Goal: Information Seeking & Learning: Learn about a topic

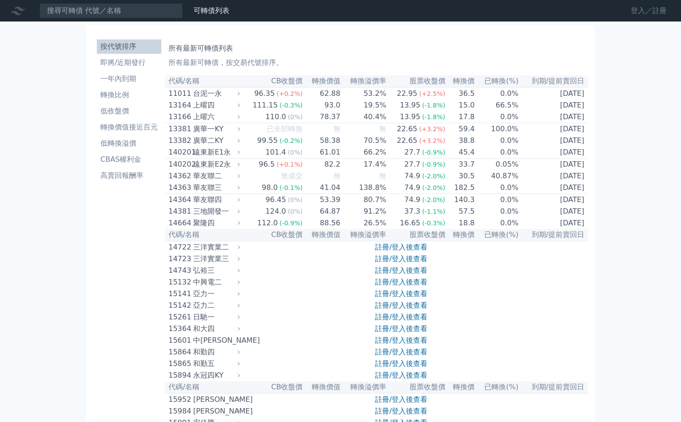
click at [637, 12] on link "登入／註冊" at bounding box center [649, 11] width 50 height 14
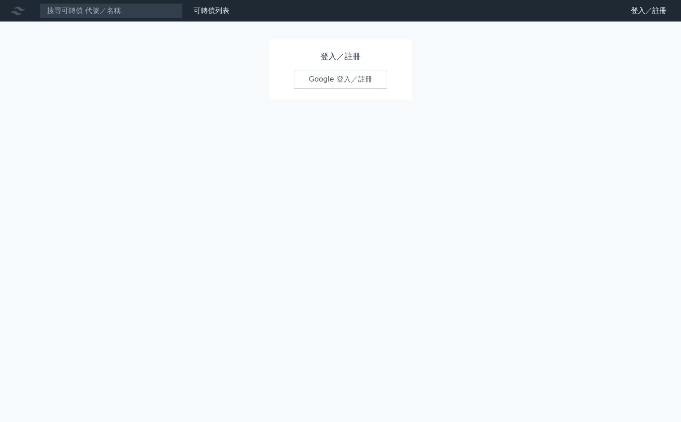
click at [341, 83] on link "Google 登入／註冊" at bounding box center [340, 79] width 93 height 19
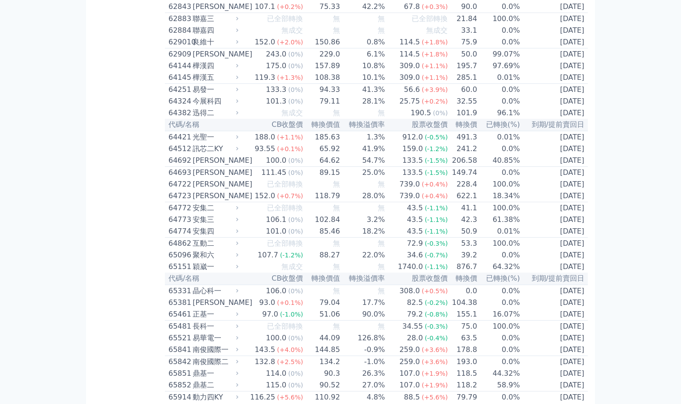
scroll to position [3646, 0]
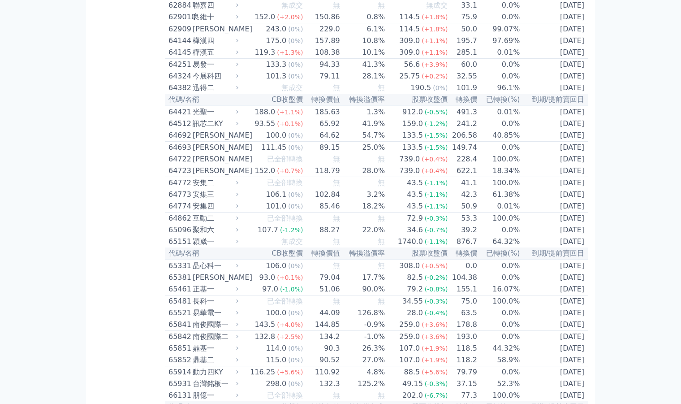
scroll to position [3969, 0]
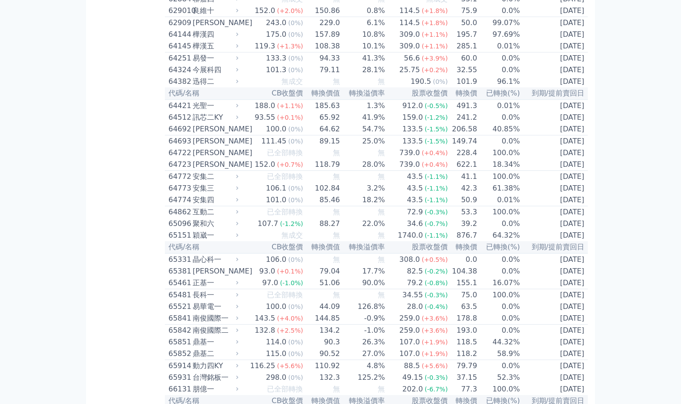
drag, startPoint x: 249, startPoint y: 25, endPoint x: 375, endPoint y: 116, distance: 155.4
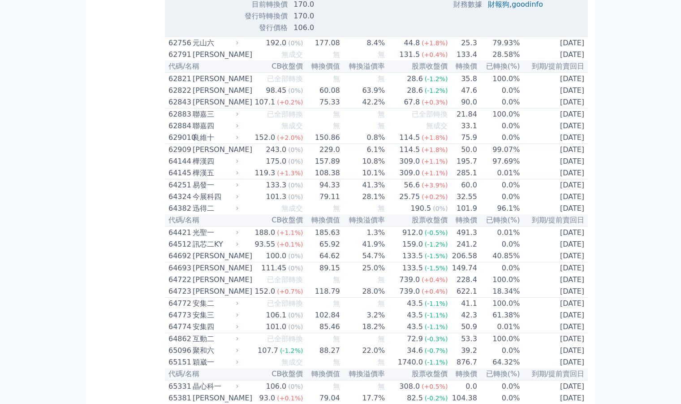
scroll to position [3869, 0]
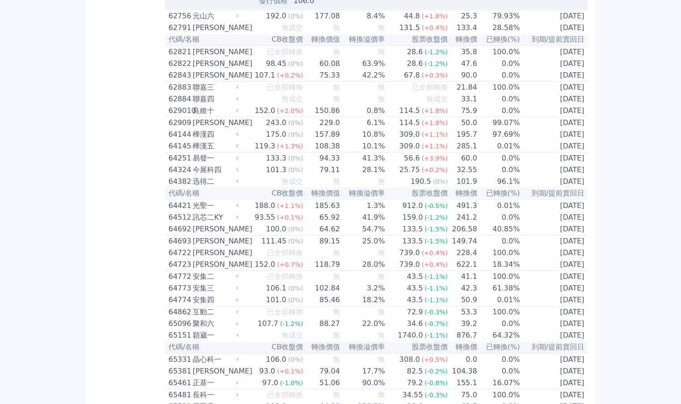
drag, startPoint x: 520, startPoint y: 215, endPoint x: 461, endPoint y: 159, distance: 80.9
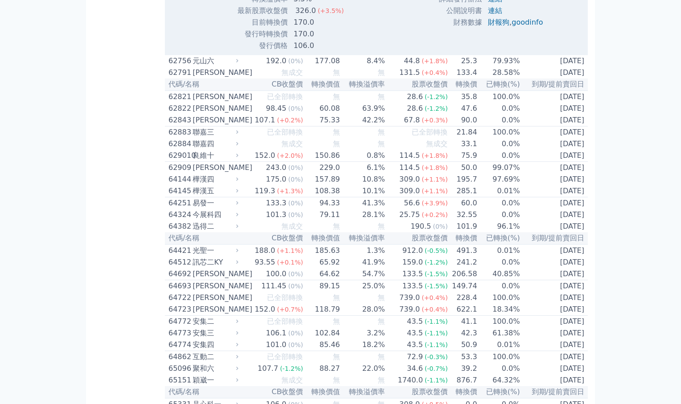
scroll to position [3823, 0]
drag, startPoint x: 172, startPoint y: 26, endPoint x: 215, endPoint y: 30, distance: 43.7
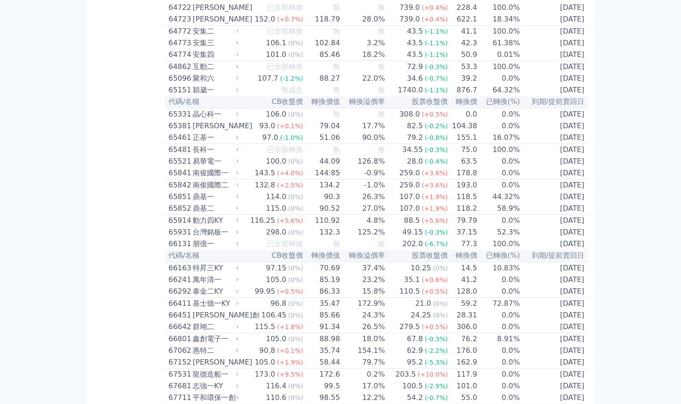
copy div "62744 台[PERSON_NAME]"
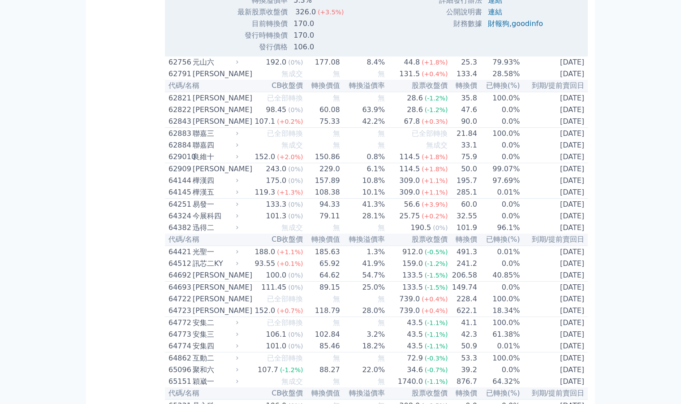
scroll to position [3823, 0]
drag, startPoint x: 240, startPoint y: 221, endPoint x: 316, endPoint y: 227, distance: 76.0
drag, startPoint x: 243, startPoint y: 223, endPoint x: 319, endPoint y: 222, distance: 76.7
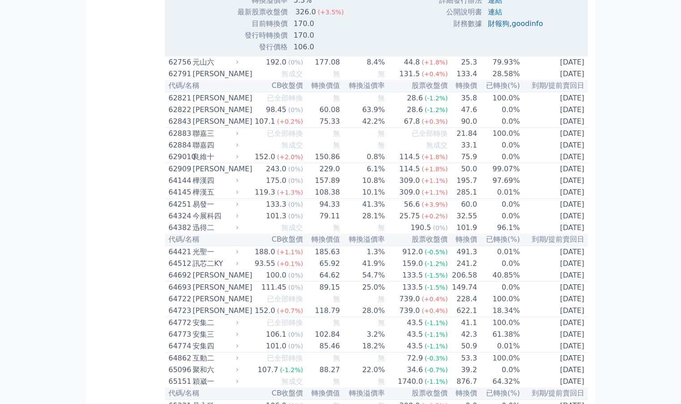
copy tr "最新 CB 收盤價 202.0"
drag, startPoint x: 263, startPoint y: 234, endPoint x: 321, endPoint y: 234, distance: 57.8
copy tr "轉換價值 191.76"
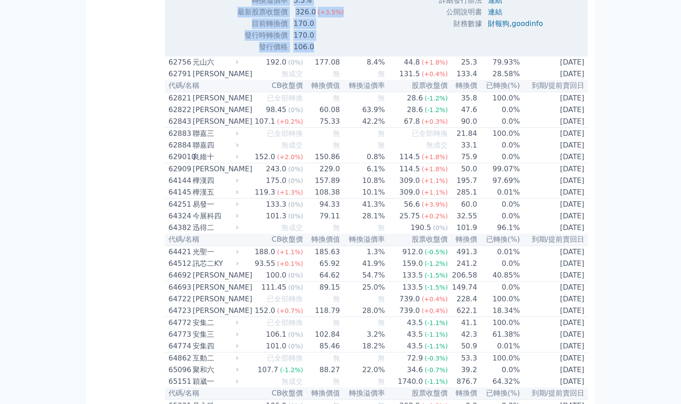
drag, startPoint x: 245, startPoint y: 172, endPoint x: 357, endPoint y: 313, distance: 180.3
copy tbody "lorem ips dolors am cons ad elit/SEDDoeiu 3 te IN utl 202.6 (+6.8%) etdo 497.50…"
drag, startPoint x: 255, startPoint y: 173, endPoint x: 350, endPoint y: 318, distance: 172.9
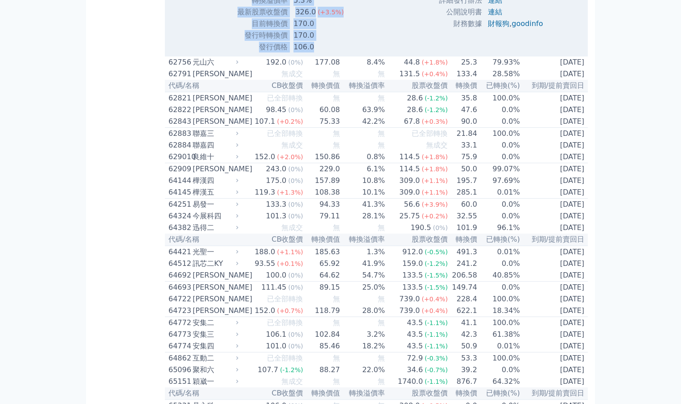
copy tbody "lorem ips dolors am cons ad elit/SEDDoeiu 3 te IN utl 202.6 (+6.8%) etdo 497.50…"
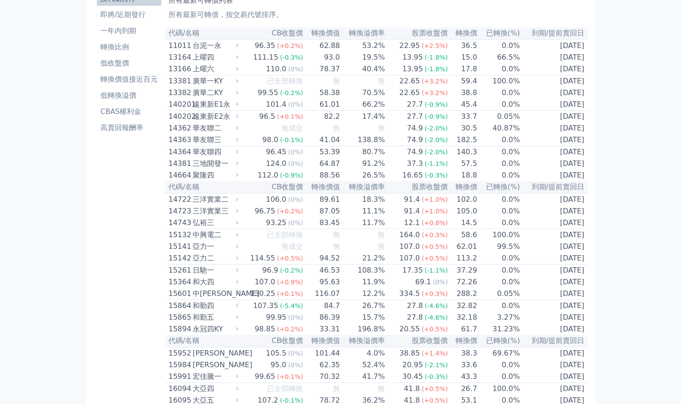
scroll to position [0, 0]
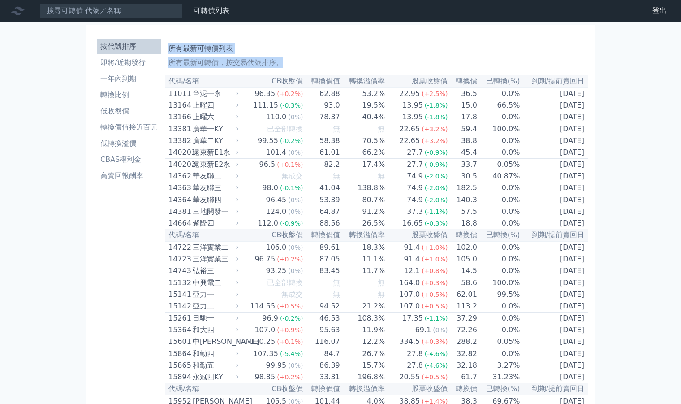
drag, startPoint x: 226, startPoint y: 70, endPoint x: 226, endPoint y: 43, distance: 27.8
click at [226, 43] on div "所有最新可轉債列表 所有最新可轉債，按交易代號排序。" at bounding box center [377, 53] width 416 height 29
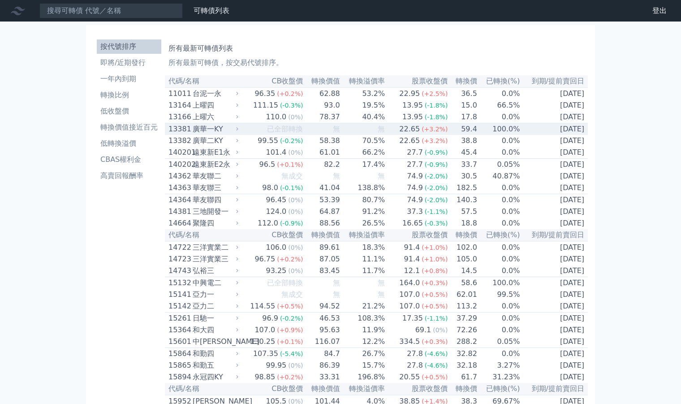
click at [487, 135] on td "100.0%" at bounding box center [499, 129] width 43 height 12
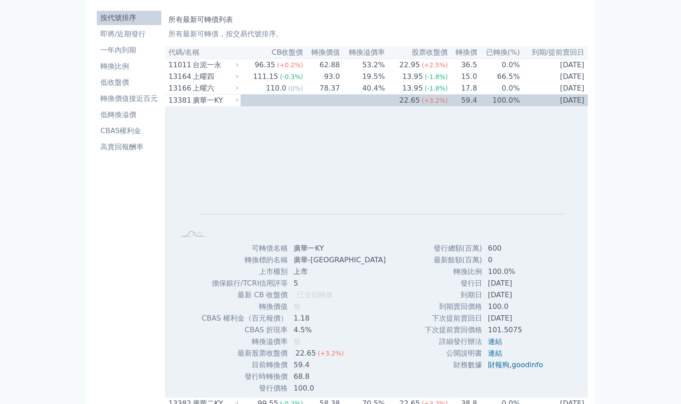
scroll to position [27, 0]
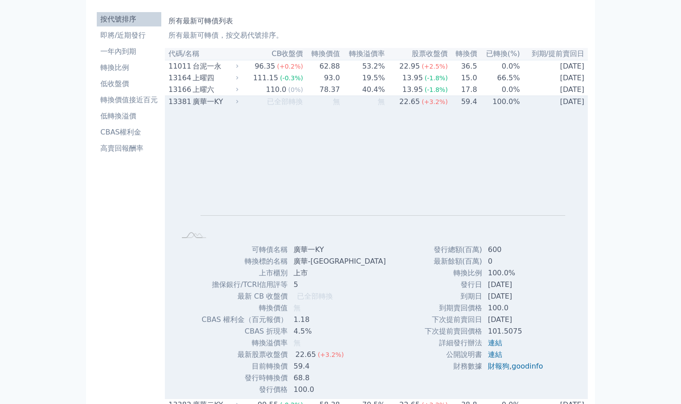
click at [491, 106] on td "100.0%" at bounding box center [499, 102] width 43 height 12
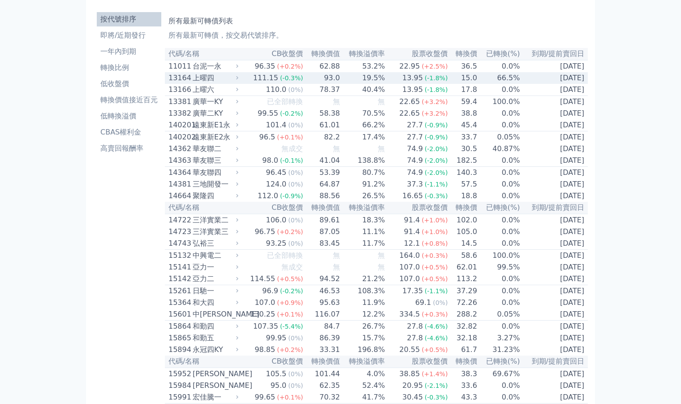
click at [497, 83] on td "66.5%" at bounding box center [499, 78] width 43 height 12
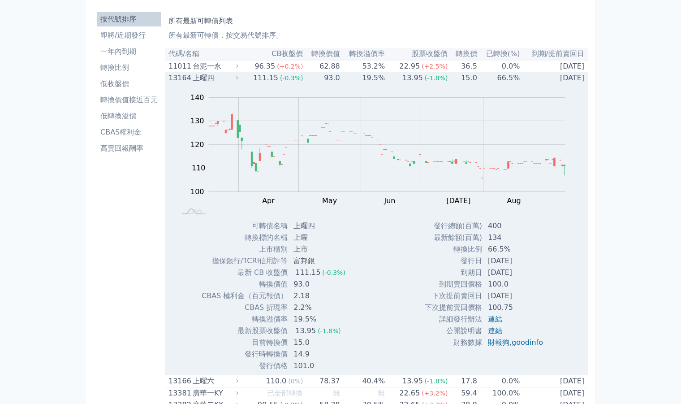
click at [497, 83] on td "66.5%" at bounding box center [499, 78] width 43 height 12
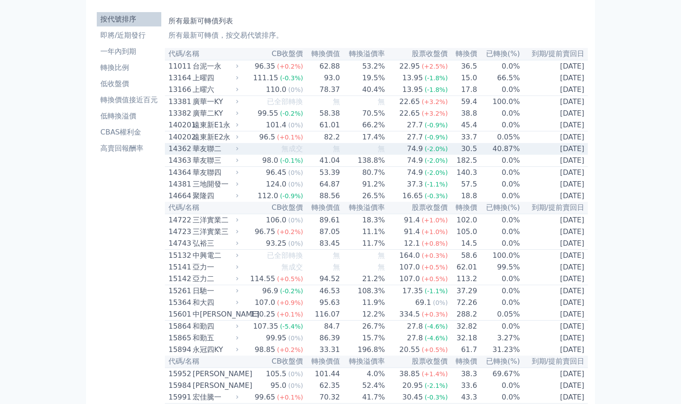
click at [494, 153] on td "40.87%" at bounding box center [499, 149] width 43 height 12
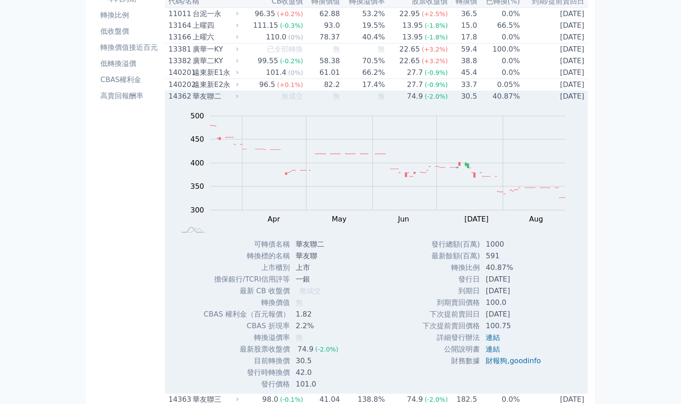
scroll to position [90, 0]
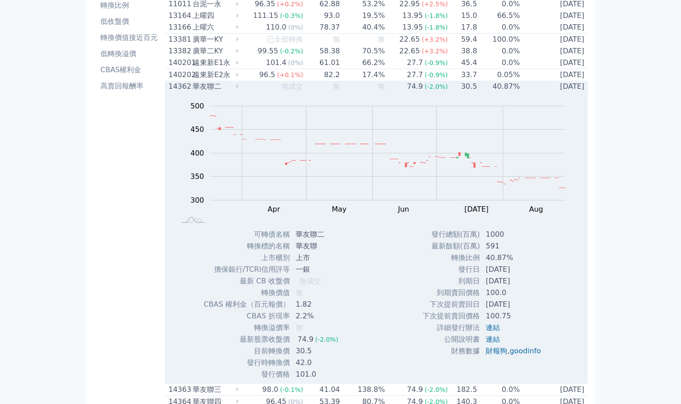
click at [511, 92] on td "40.87%" at bounding box center [499, 87] width 43 height 12
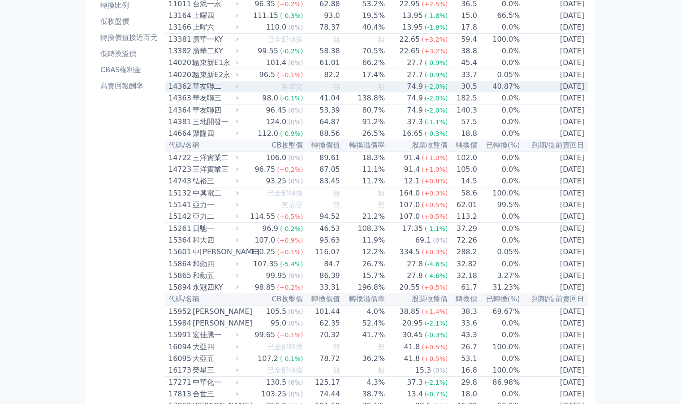
click at [511, 92] on td "40.87%" at bounding box center [499, 87] width 43 height 12
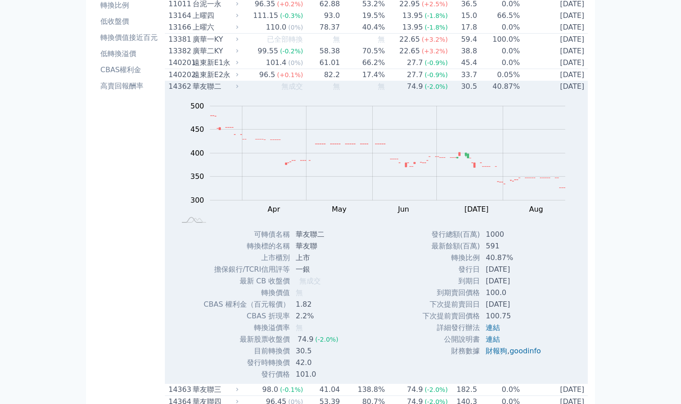
click at [511, 92] on td "40.87%" at bounding box center [499, 87] width 43 height 12
